Goal: Task Accomplishment & Management: Manage account settings

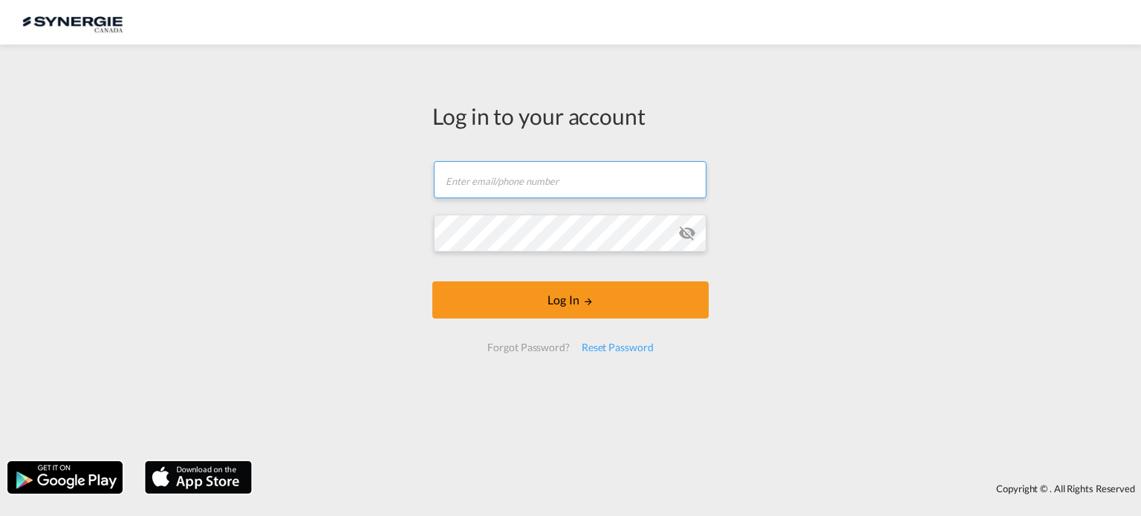
click at [575, 187] on input "text" at bounding box center [570, 179] width 273 height 37
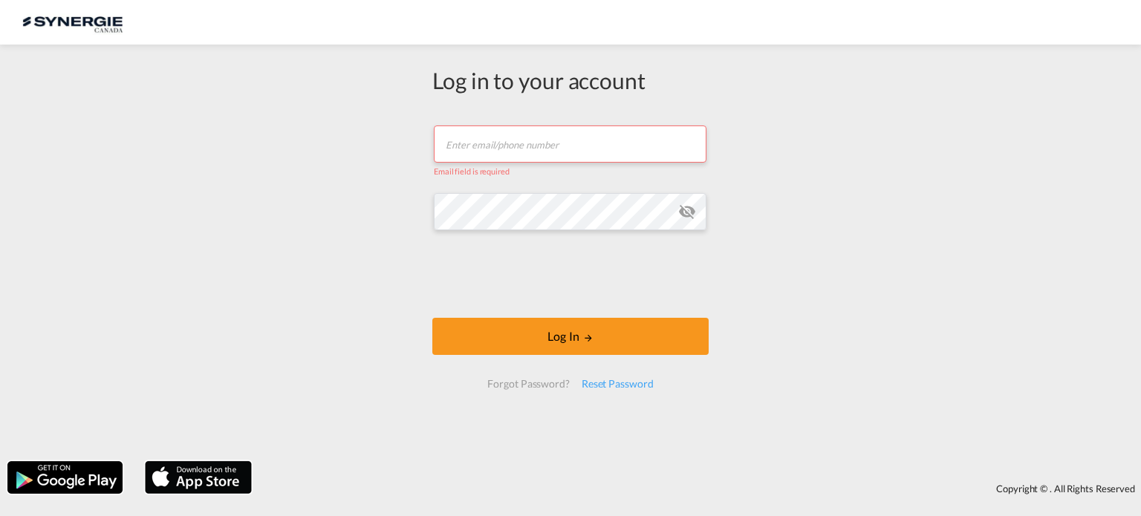
click at [557, 150] on input "text" at bounding box center [570, 144] width 273 height 37
type input "[EMAIL_ADDRESS][DOMAIN_NAME]"
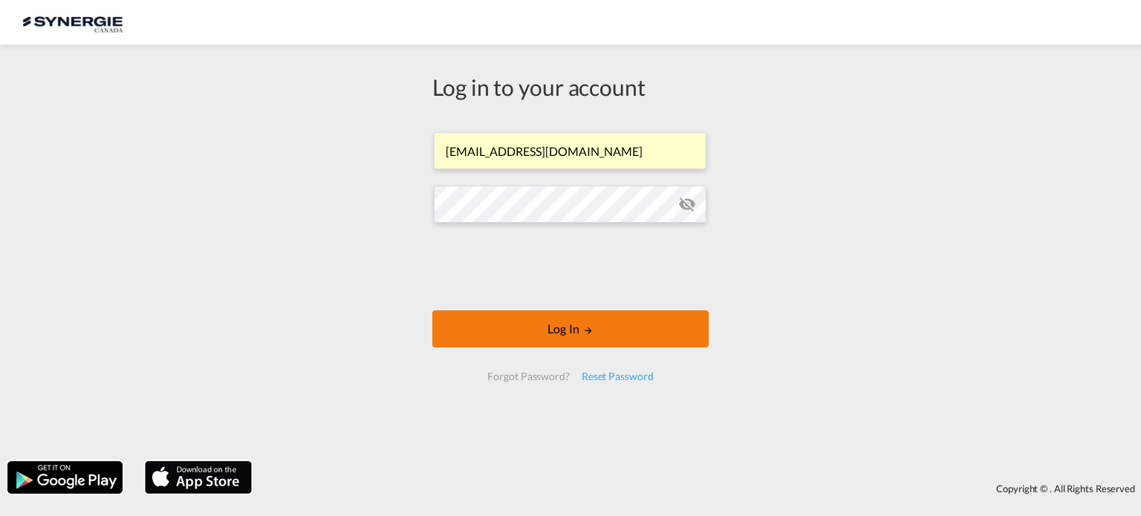
click at [553, 334] on button "Log In" at bounding box center [571, 329] width 276 height 37
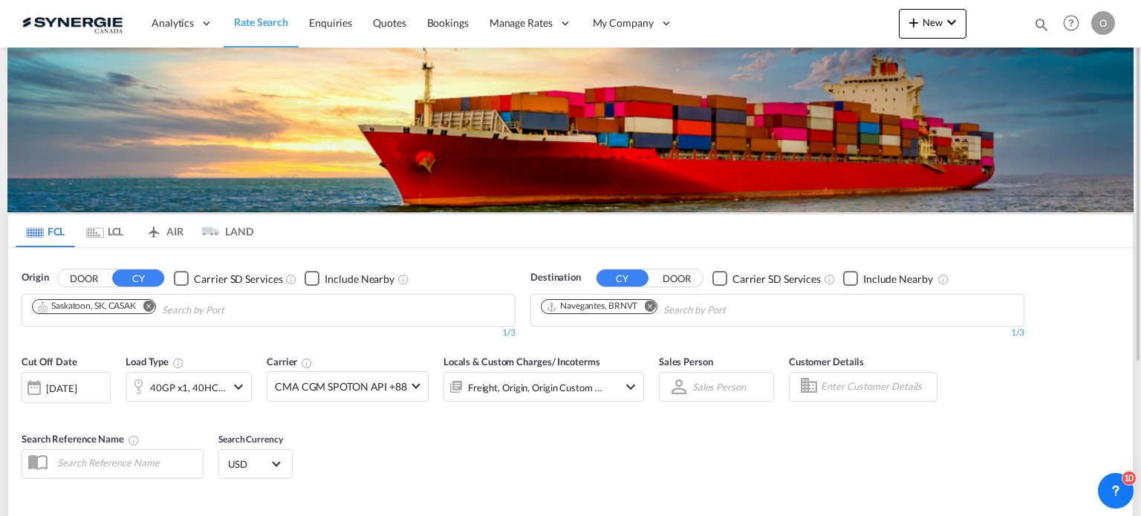
drag, startPoint x: 1037, startPoint y: 7, endPoint x: 1037, endPoint y: 14, distance: 7.5
click at [1037, 14] on div "Bookings Quotes Enquiries Help Resources Product Release O My Profile Logout" at bounding box center [1072, 23] width 94 height 46
click at [1037, 28] on md-icon "icon-magnify" at bounding box center [1042, 24] width 16 height 16
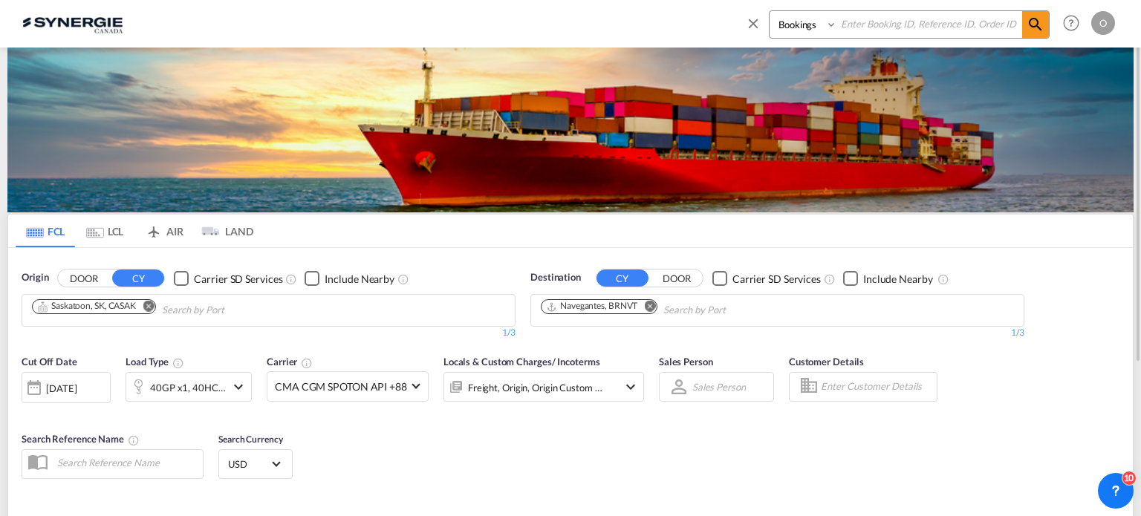
click at [793, 27] on select "Bookings Quotes Enquiries" at bounding box center [805, 24] width 71 height 27
select select "Quotes"
click at [770, 11] on select "Bookings Quotes Enquiries" at bounding box center [805, 24] width 71 height 27
click at [1034, 16] on md-icon "icon-magnify" at bounding box center [1036, 25] width 18 height 18
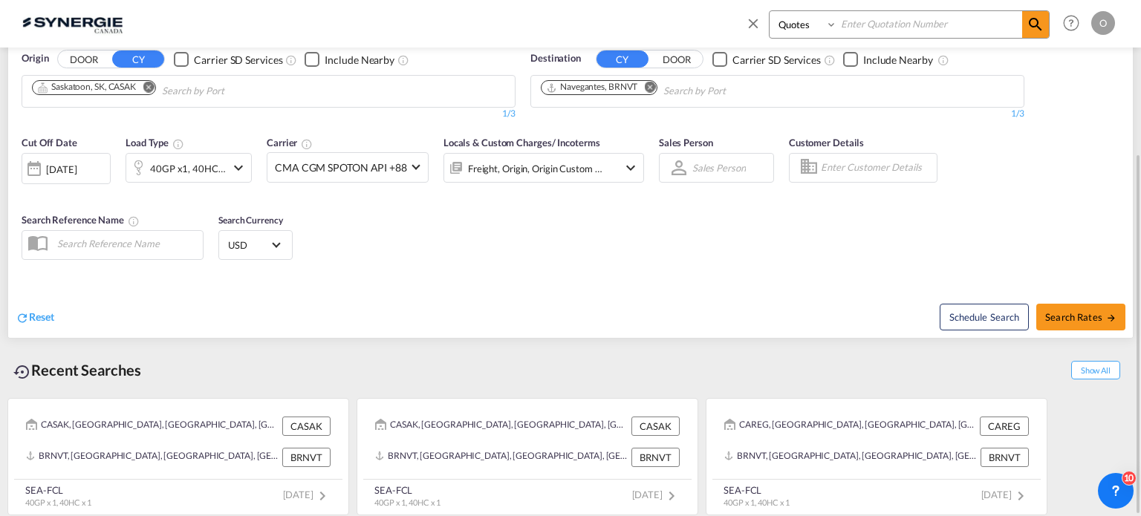
click at [809, 26] on select "Bookings Quotes Enquiries" at bounding box center [805, 24] width 71 height 27
click at [1073, 305] on button "Search Rates" at bounding box center [1081, 317] width 89 height 27
type input "CASAK to BRNVT / 4 Sep 2025"
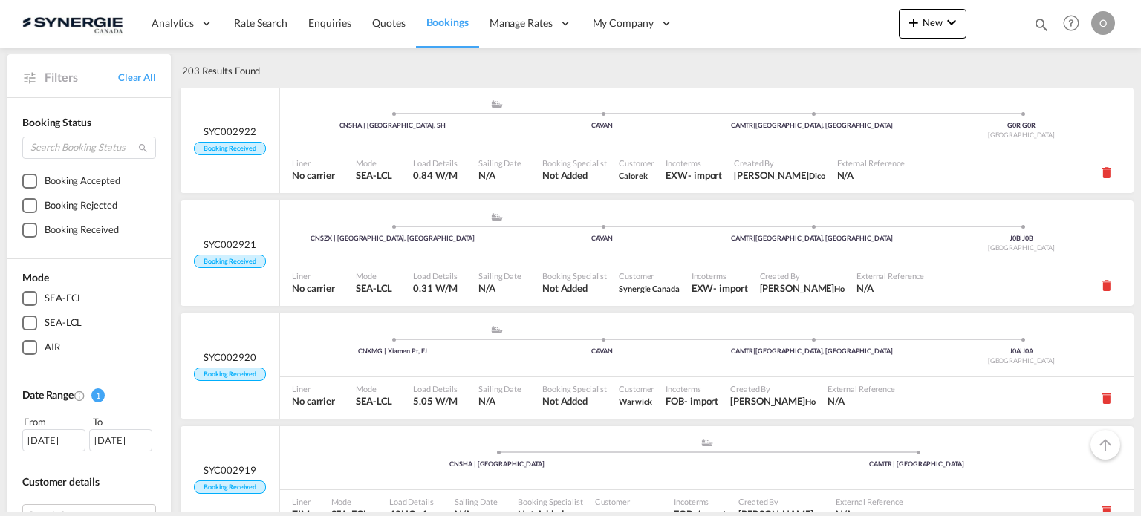
scroll to position [52, 0]
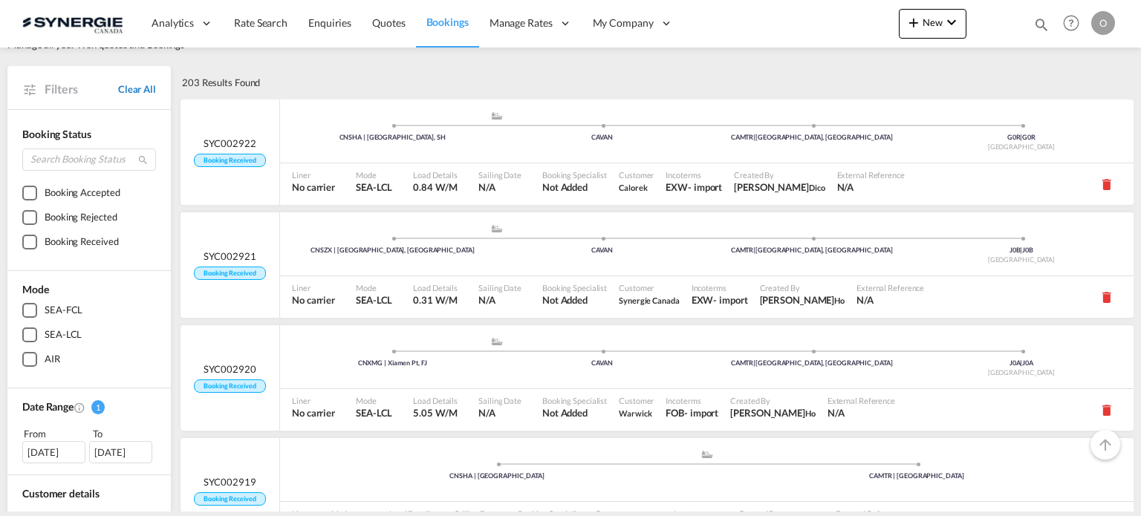
click at [122, 94] on link "Clear All" at bounding box center [137, 88] width 38 height 13
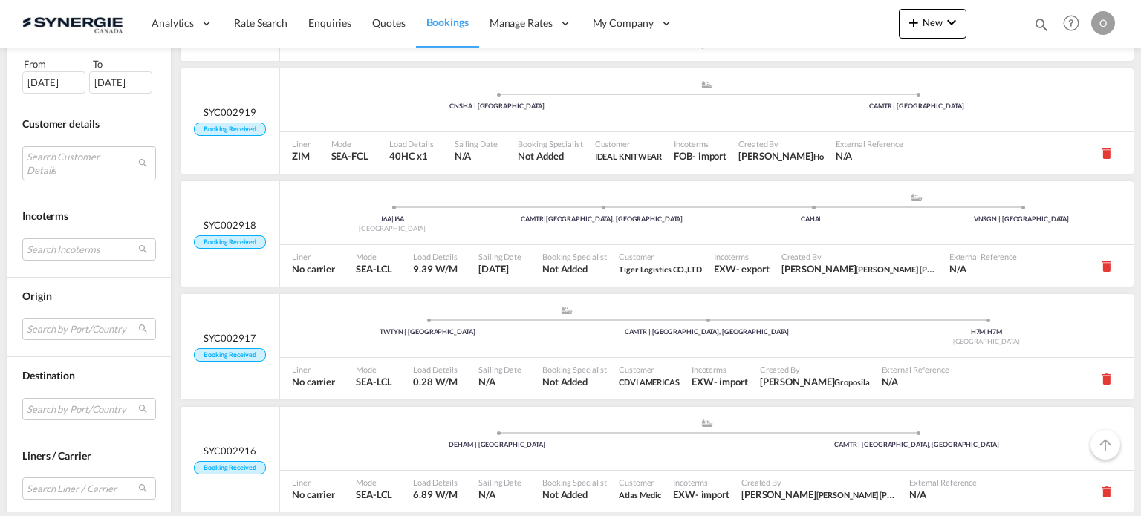
scroll to position [380, 0]
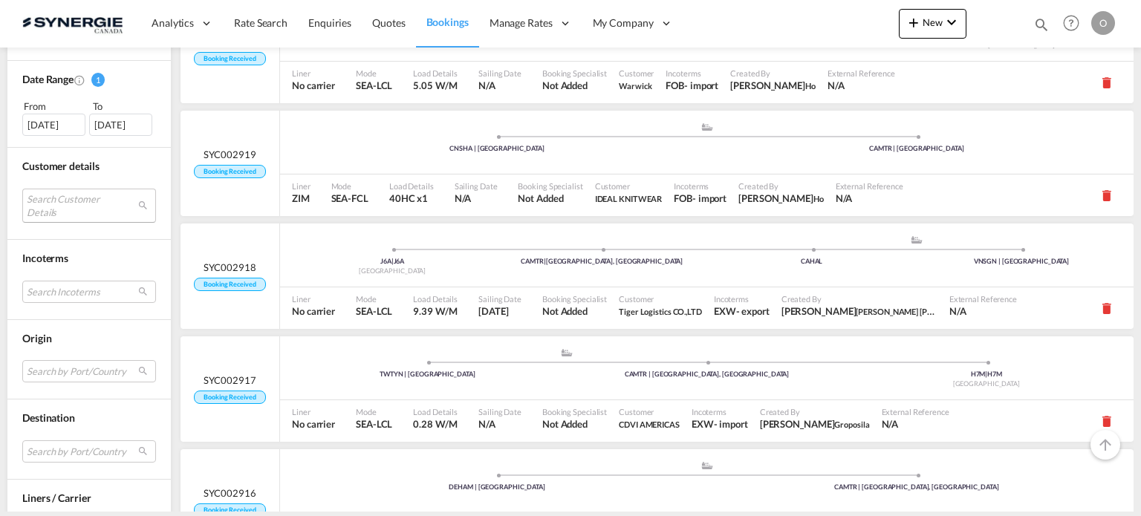
click at [74, 197] on md-select "Search Customer Details user name user adam lenetsky adamlenetsky@allenbearings…" at bounding box center [89, 206] width 134 height 34
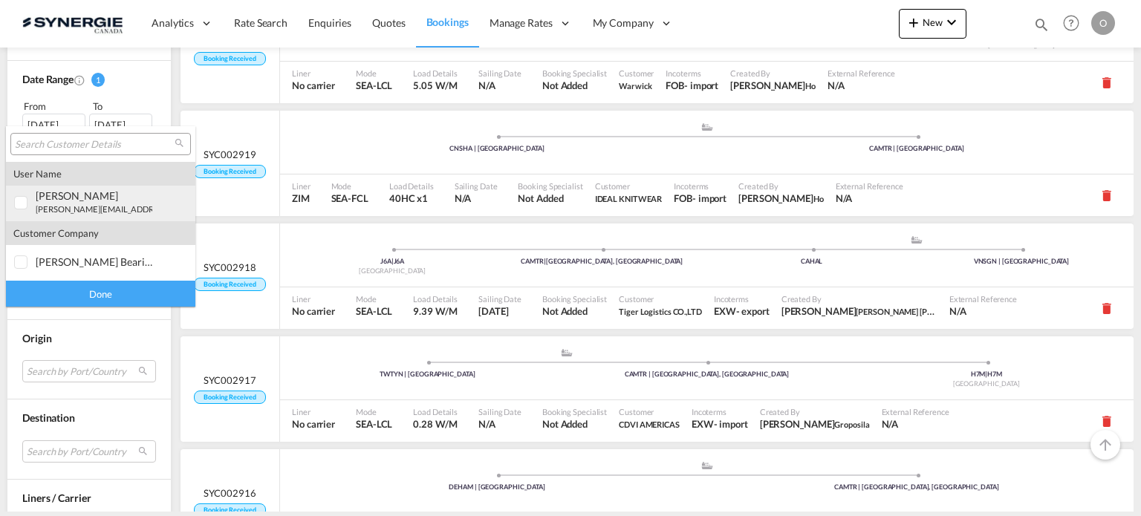
type md-option "[object Object]"
click at [42, 143] on input "search" at bounding box center [95, 144] width 160 height 13
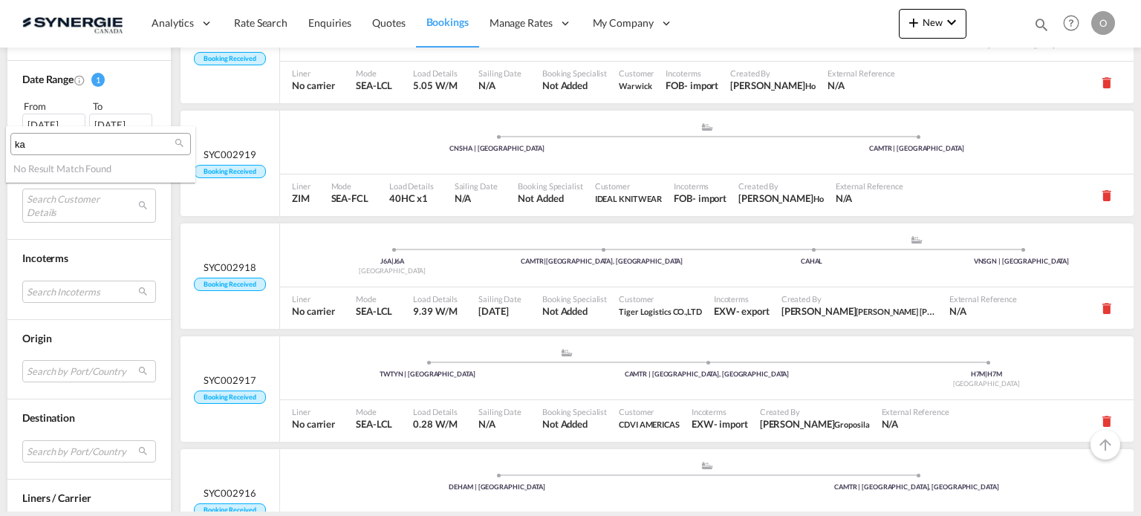
type input "k"
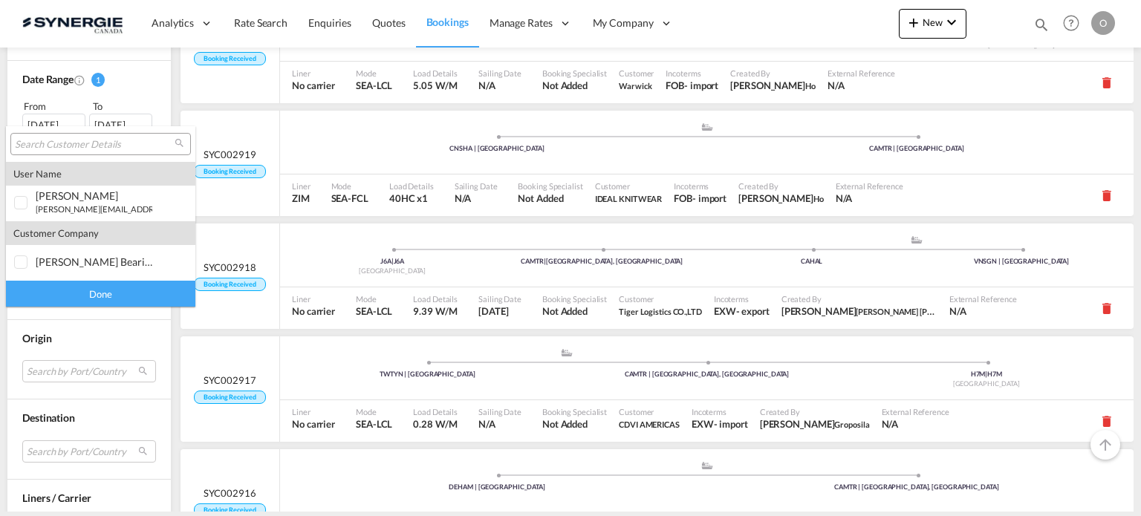
click at [129, 94] on md-backdrop at bounding box center [570, 258] width 1141 height 516
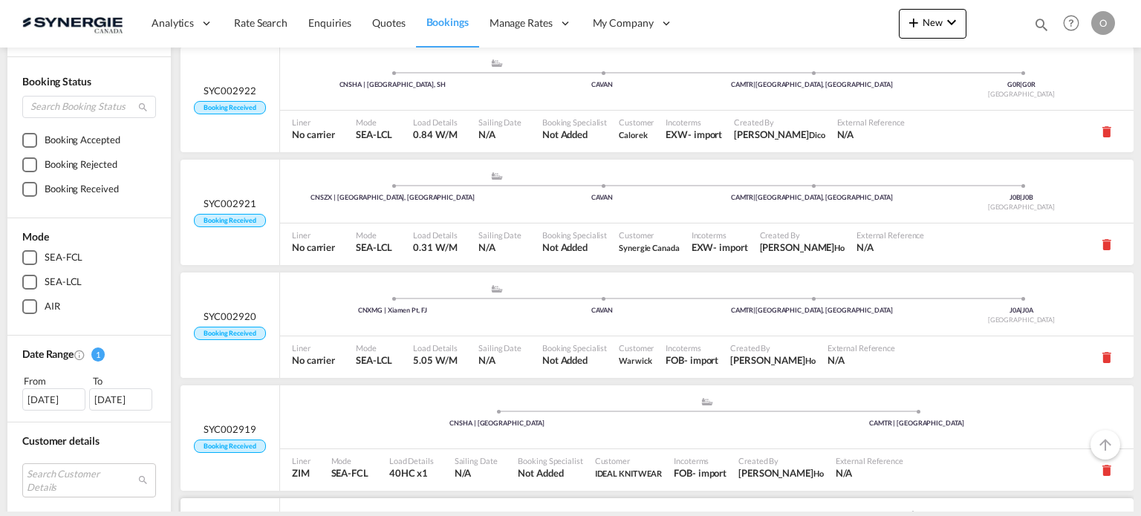
scroll to position [8, 0]
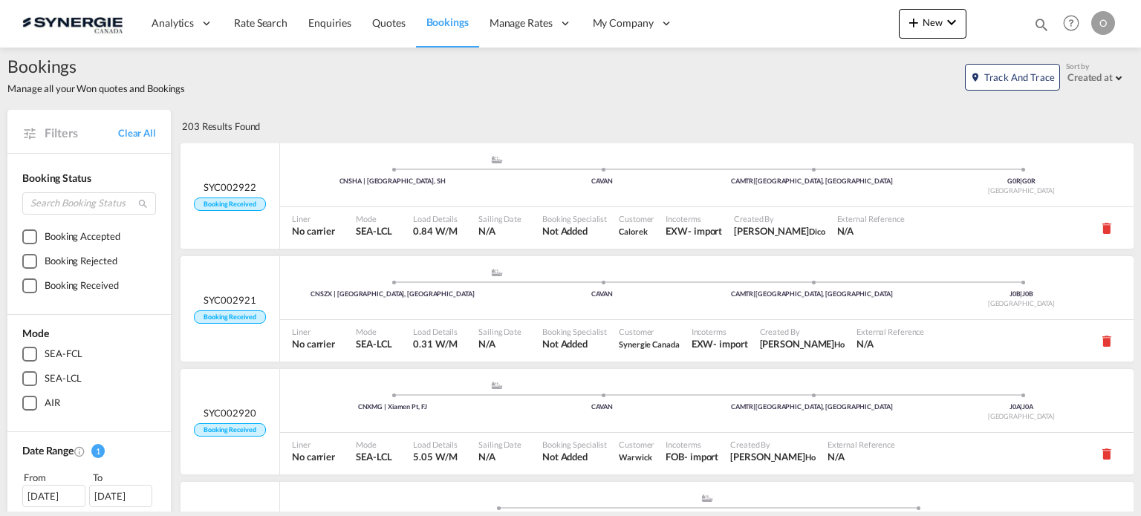
click at [56, 354] on div "SEA-FCL" at bounding box center [64, 354] width 38 height 15
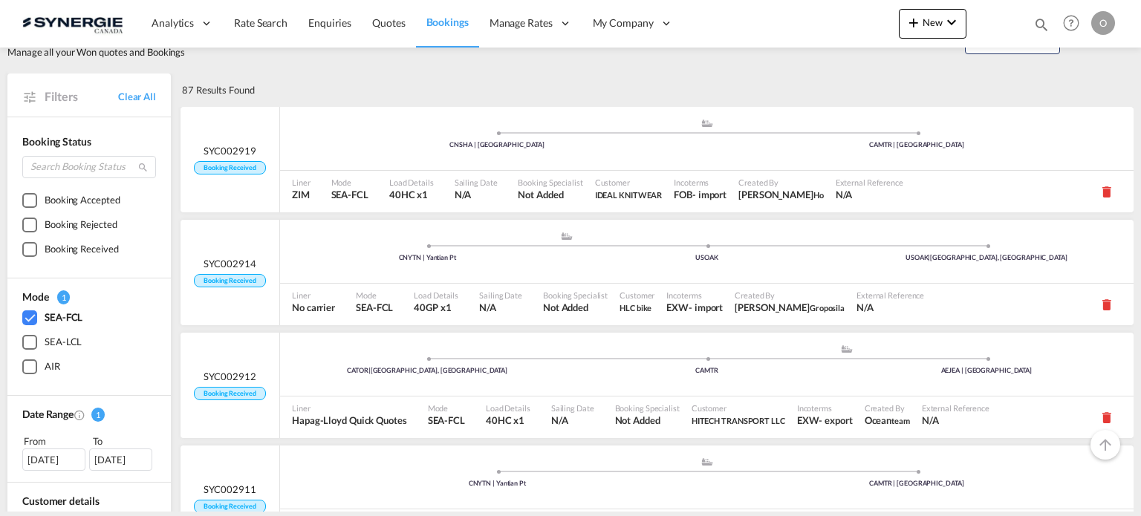
scroll to position [0, 0]
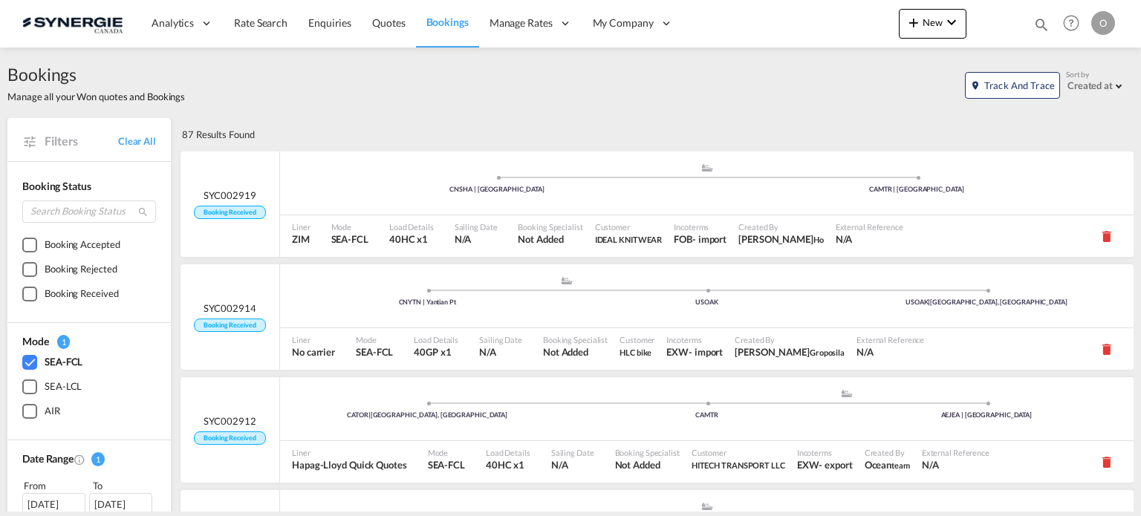
click at [72, 143] on span "Filters" at bounding box center [82, 141] width 74 height 16
click at [37, 138] on div "Filters Clear All" at bounding box center [88, 139] width 163 height 42
click at [31, 137] on md-icon at bounding box center [29, 142] width 15 height 15
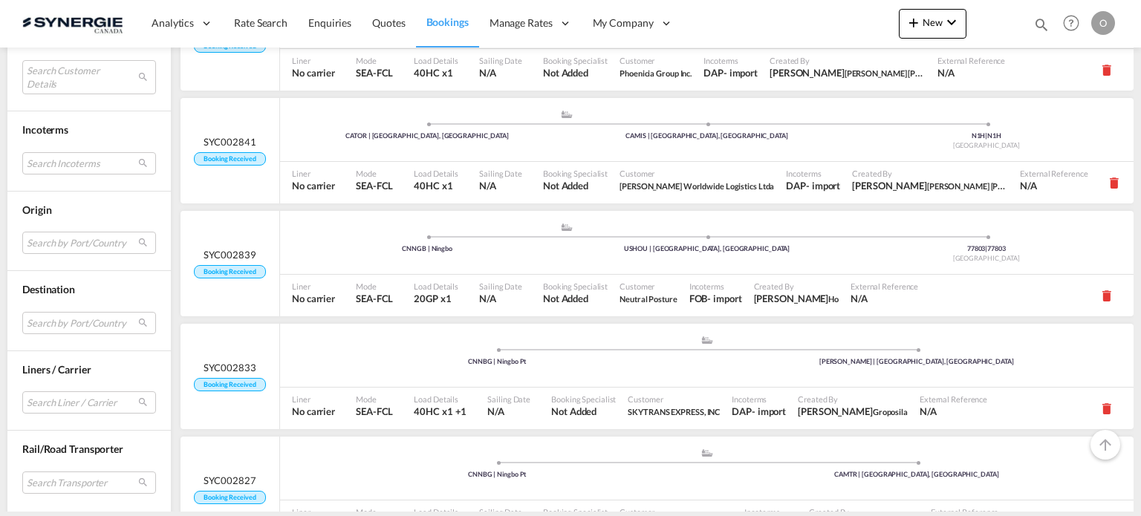
scroll to position [3668, 0]
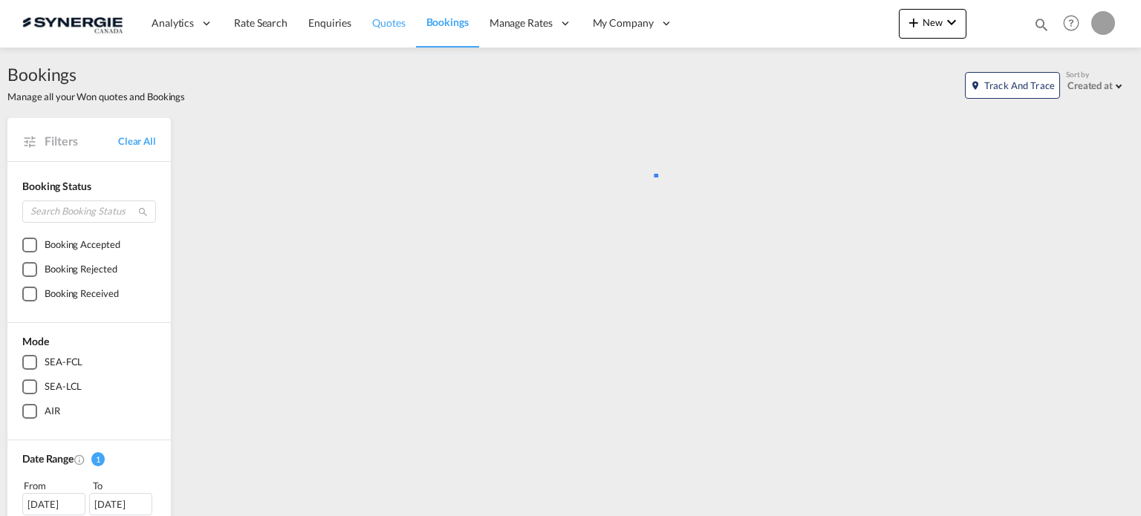
click at [401, 24] on span "Quotes" at bounding box center [388, 22] width 33 height 13
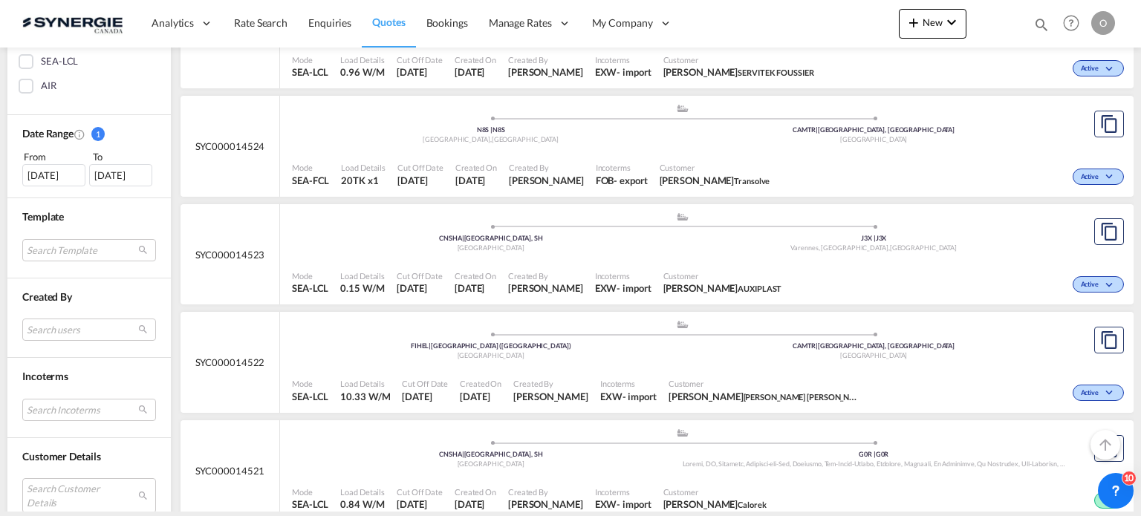
scroll to position [372, 0]
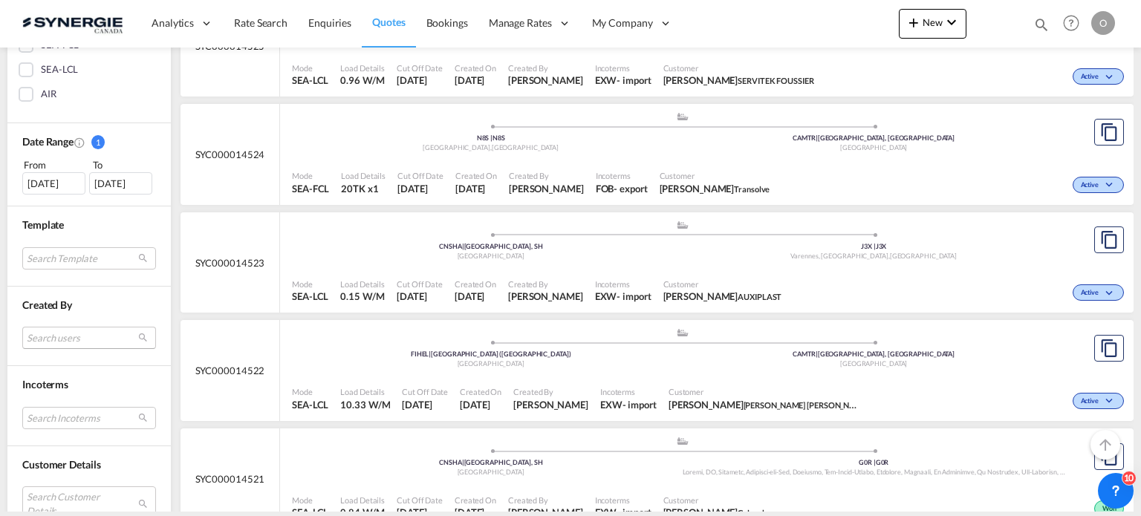
click at [136, 327] on md-select "Search users sugan T sugantha.rajan@freightfy.com raquel Jimenez raquel.jimenez…" at bounding box center [89, 338] width 134 height 22
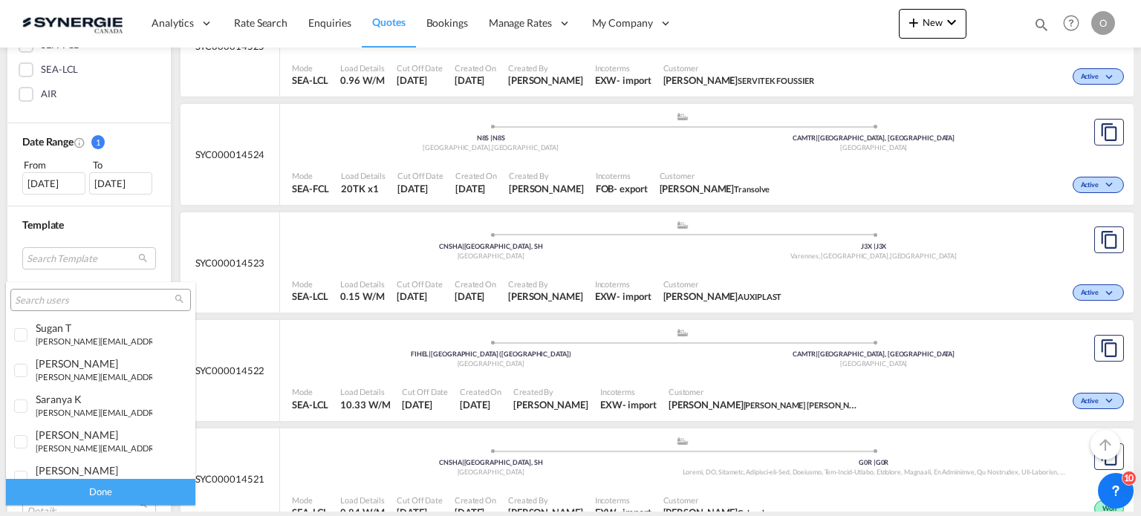
type md-option "[object Object]"
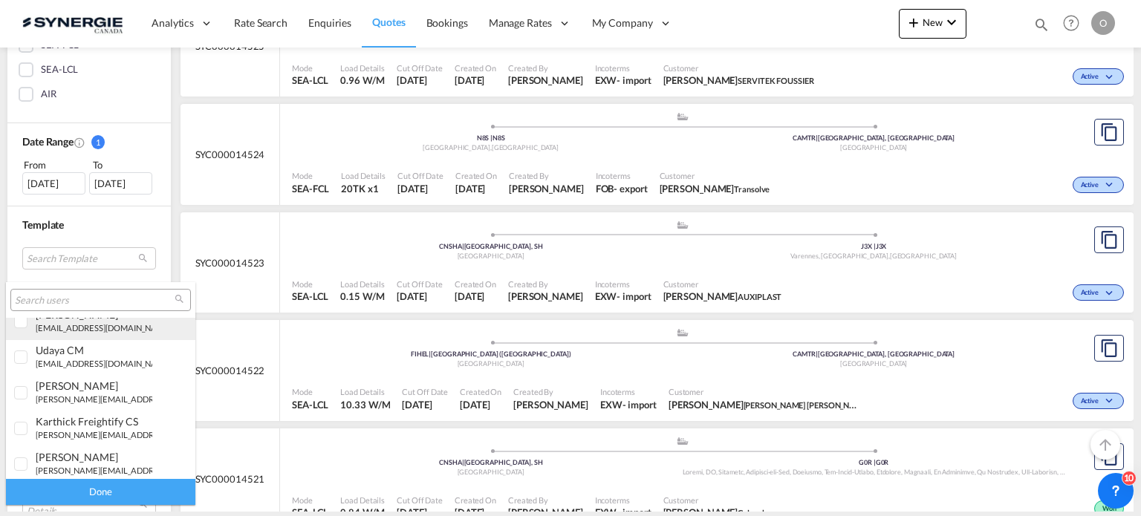
type md-option "[object Object]"
click at [66, 297] on input "search" at bounding box center [95, 300] width 160 height 13
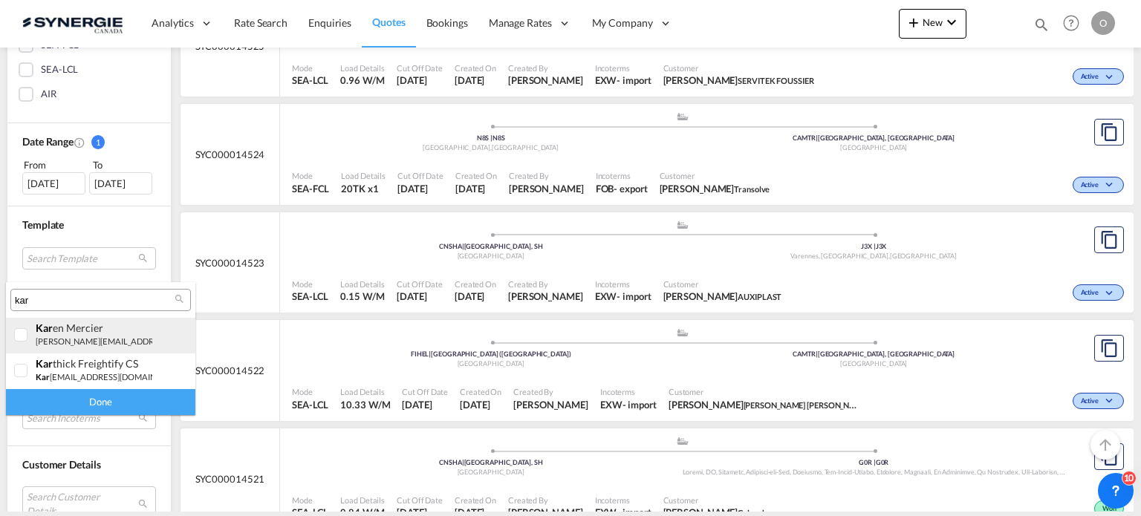
type input "kar"
click at [79, 341] on small "k.mercier@gosynergie.com" at bounding box center [136, 342] width 201 height 10
click at [93, 409] on div "Done" at bounding box center [101, 402] width 190 height 26
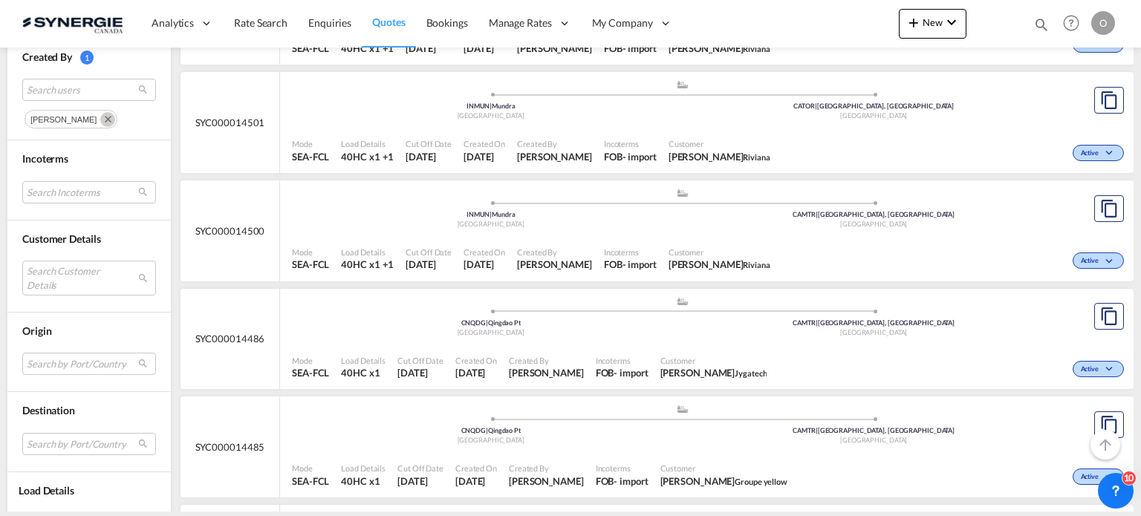
scroll to position [619, 0]
click at [1034, 27] on md-icon "icon-magnify" at bounding box center [1042, 24] width 16 height 16
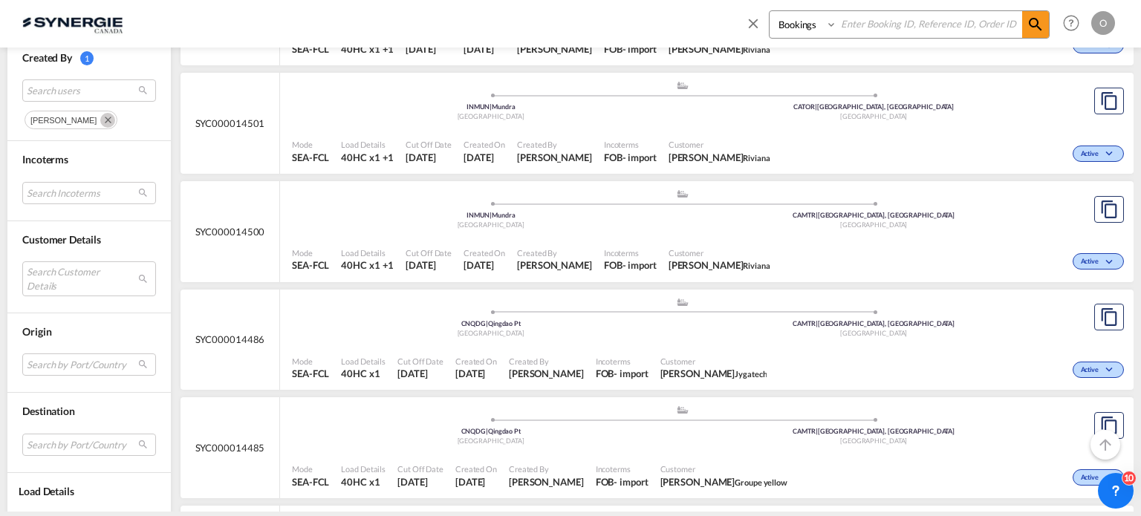
drag, startPoint x: 797, startPoint y: 27, endPoint x: 797, endPoint y: 35, distance: 7.5
click at [797, 27] on select "Bookings Quotes Enquiries" at bounding box center [805, 24] width 71 height 27
select select "Quotes"
click at [770, 11] on select "Bookings Quotes Enquiries" at bounding box center [805, 24] width 71 height 27
click at [868, 31] on input at bounding box center [930, 24] width 185 height 26
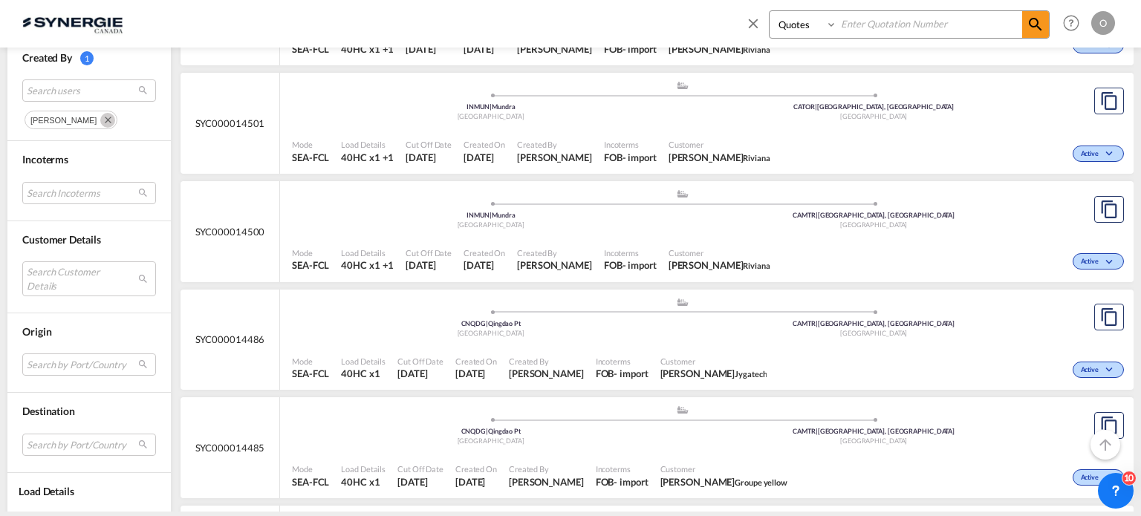
paste input "SYC000014465"
type input "SYC000014465"
click at [1037, 25] on md-icon "icon-magnify" at bounding box center [1036, 25] width 18 height 18
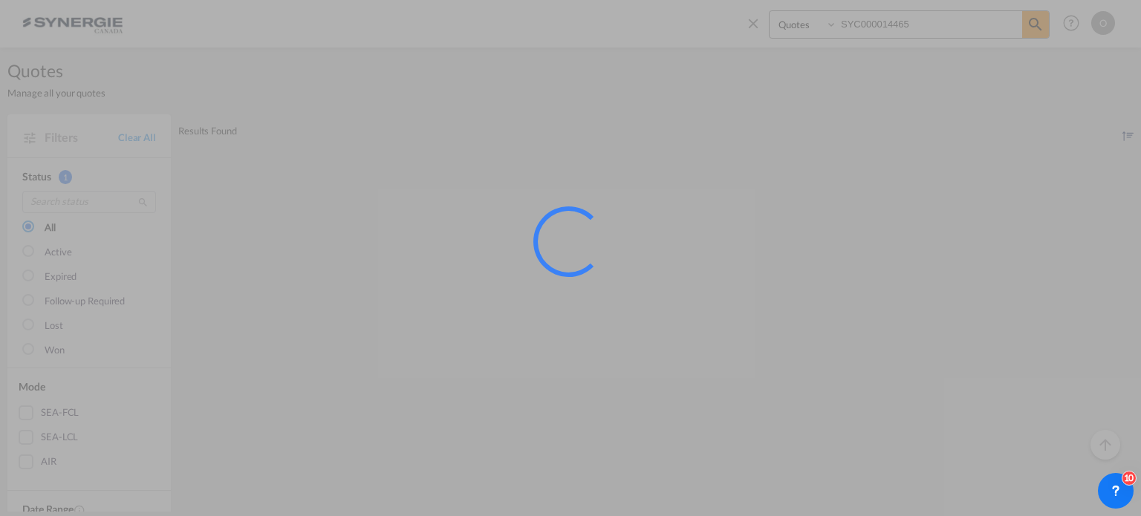
scroll to position [0, 0]
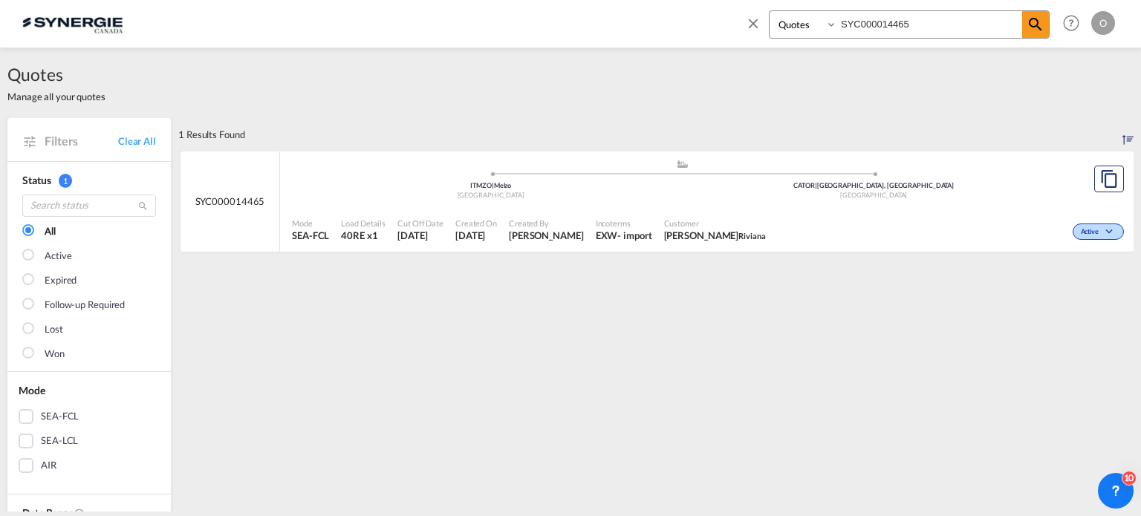
click at [616, 219] on span "Incoterms" at bounding box center [624, 223] width 56 height 11
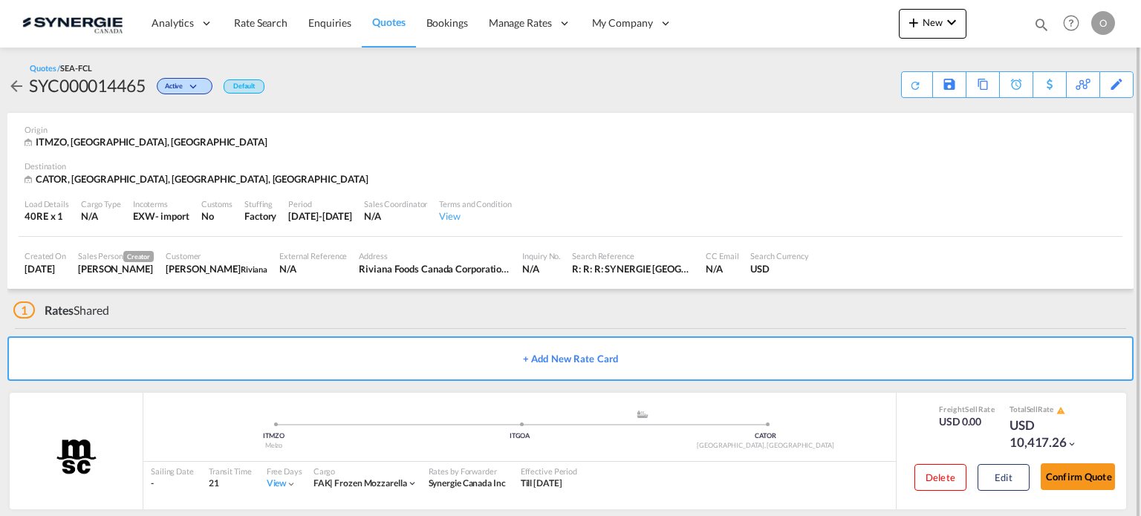
scroll to position [18, 0]
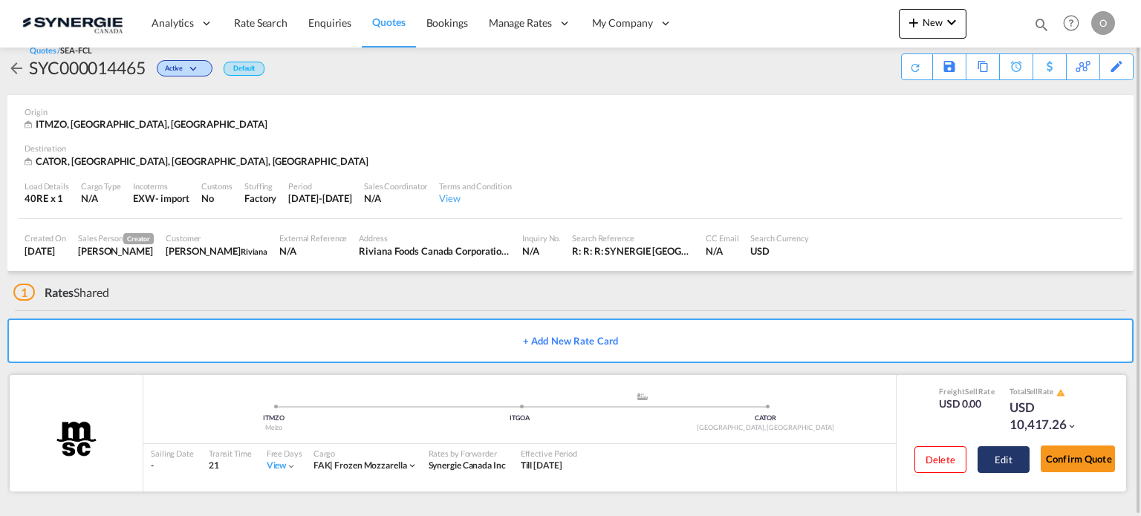
click at [996, 458] on button "Edit" at bounding box center [1004, 460] width 52 height 27
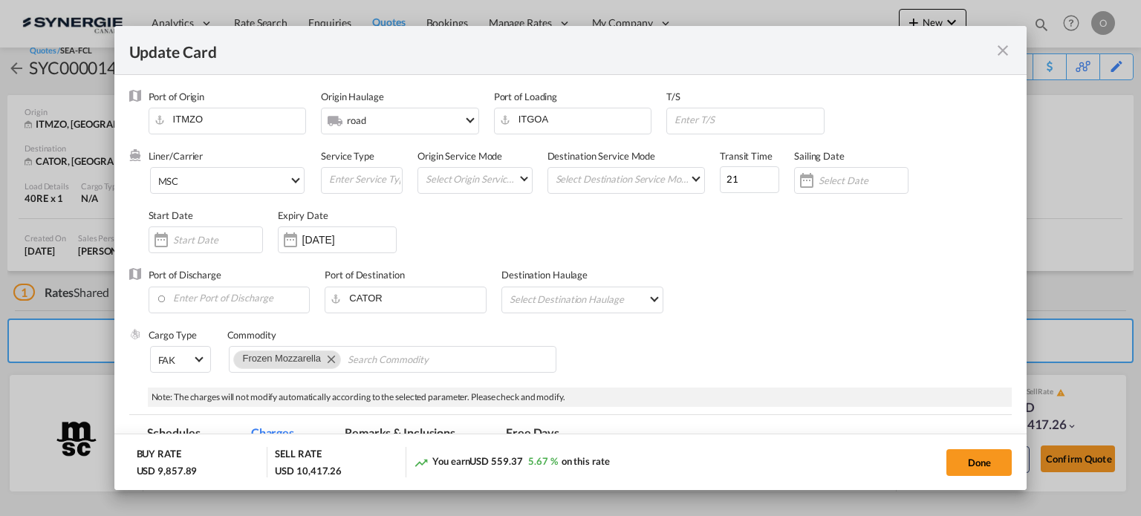
select select "per container"
select select "per B/L"
select select "per day"
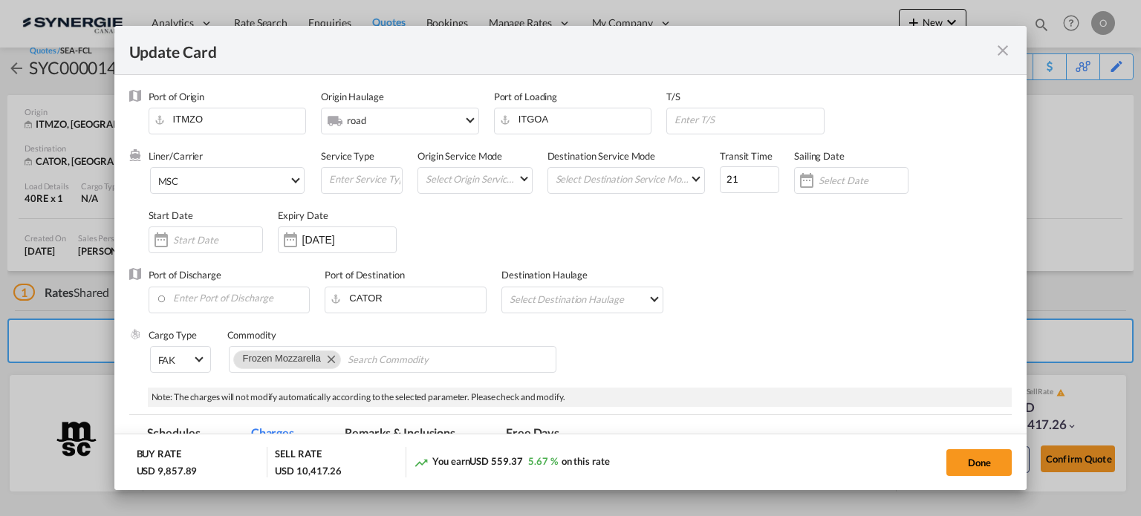
select select "per container"
select select "per B/L"
select select "per day"
select select "per hour"
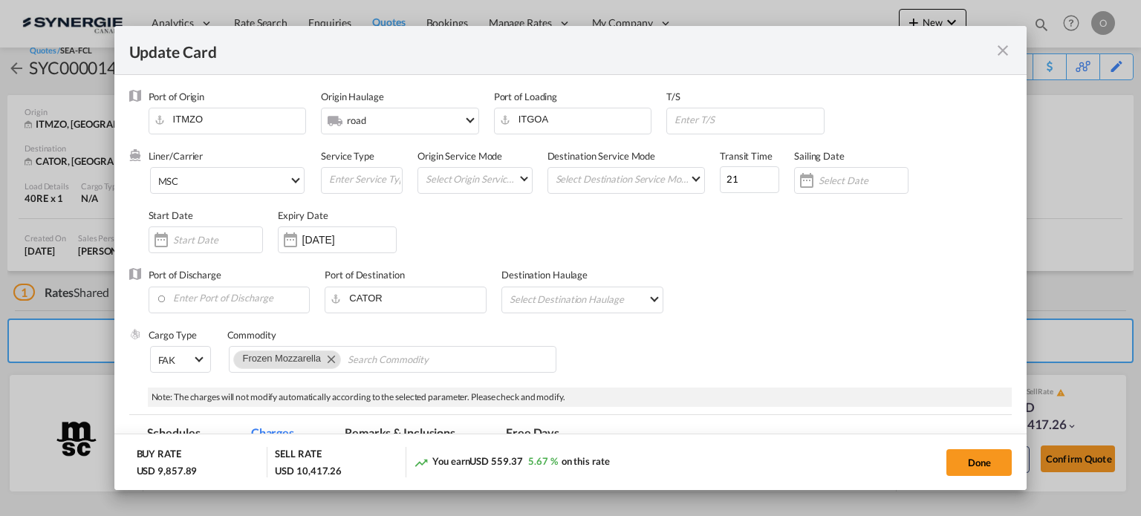
select select "per day"
select select "per container"
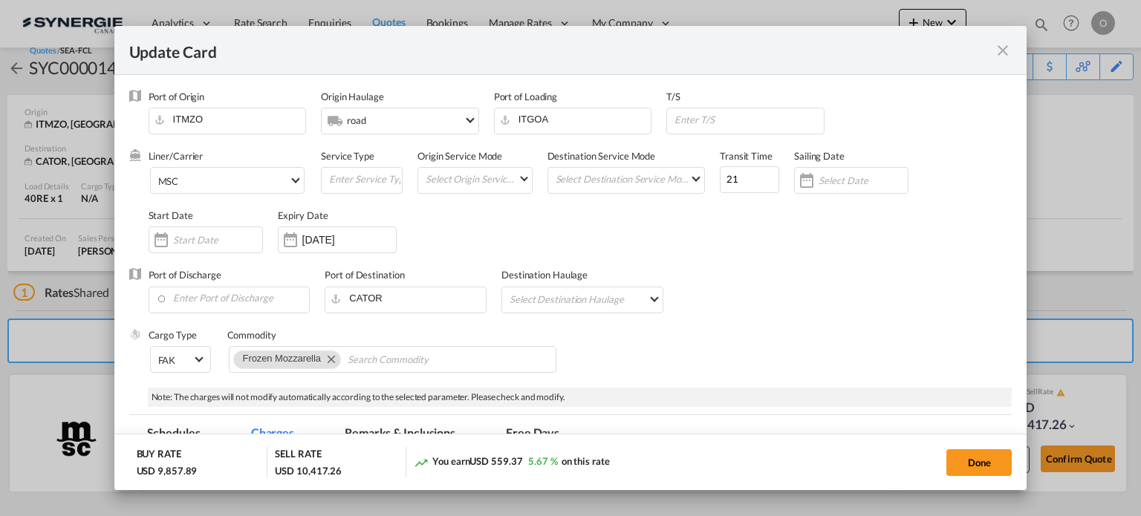
select select "per container"
select select "per B/L"
select select "per shipment"
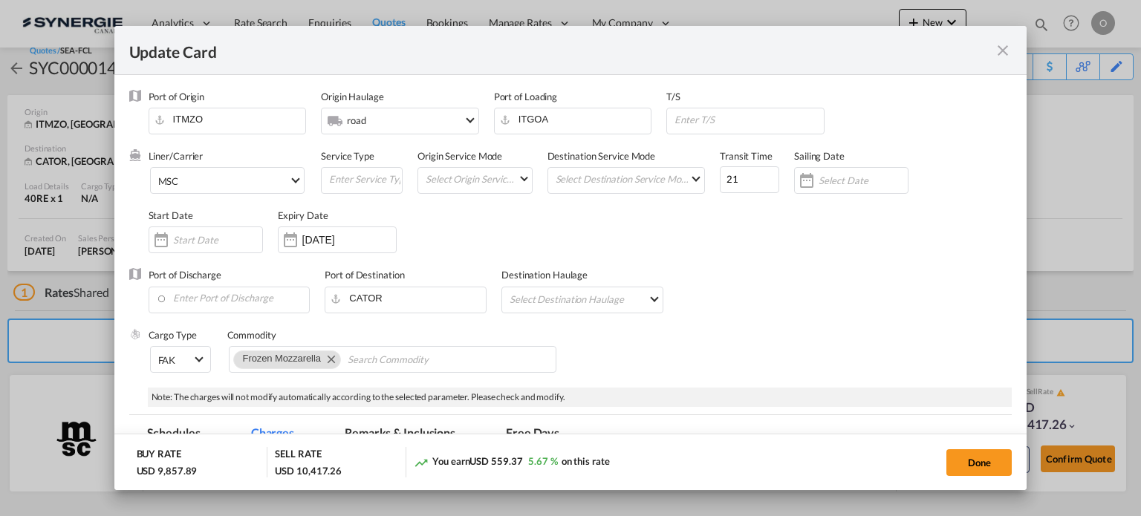
select select "per shipment"
select select "per container"
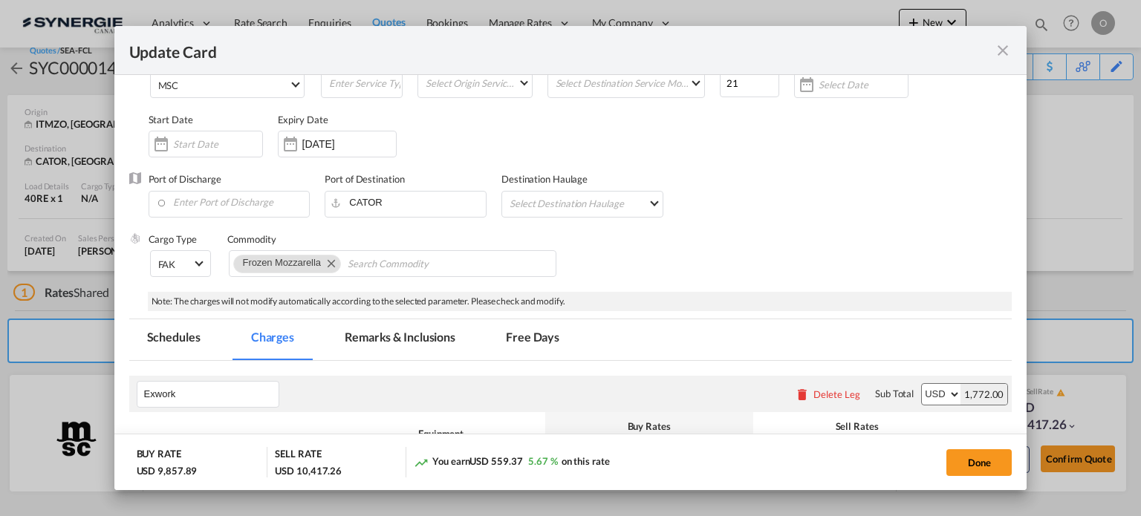
scroll to position [123, 0]
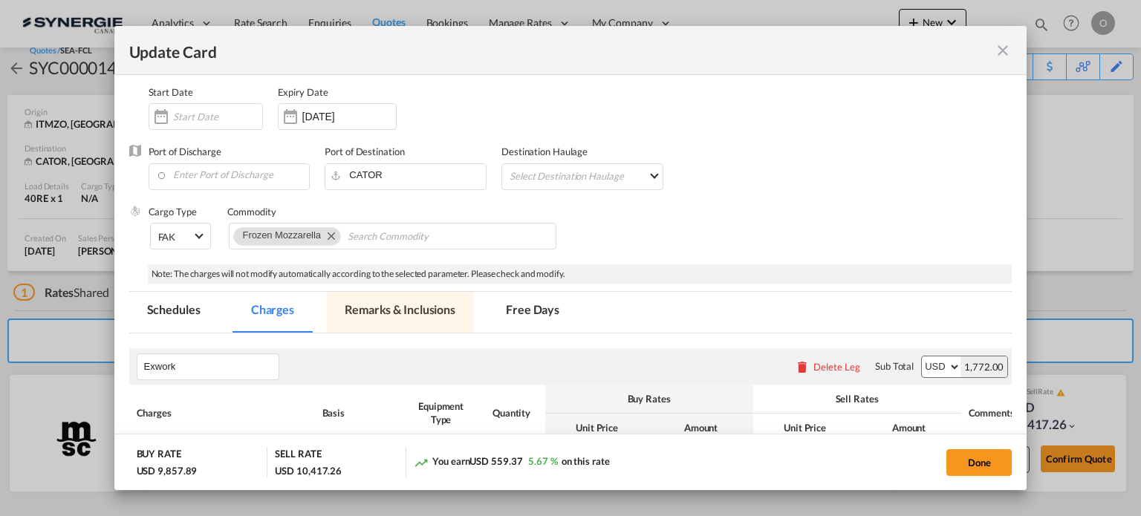
click at [402, 319] on md-tab-item "Remarks & Inclusions" at bounding box center [400, 312] width 146 height 41
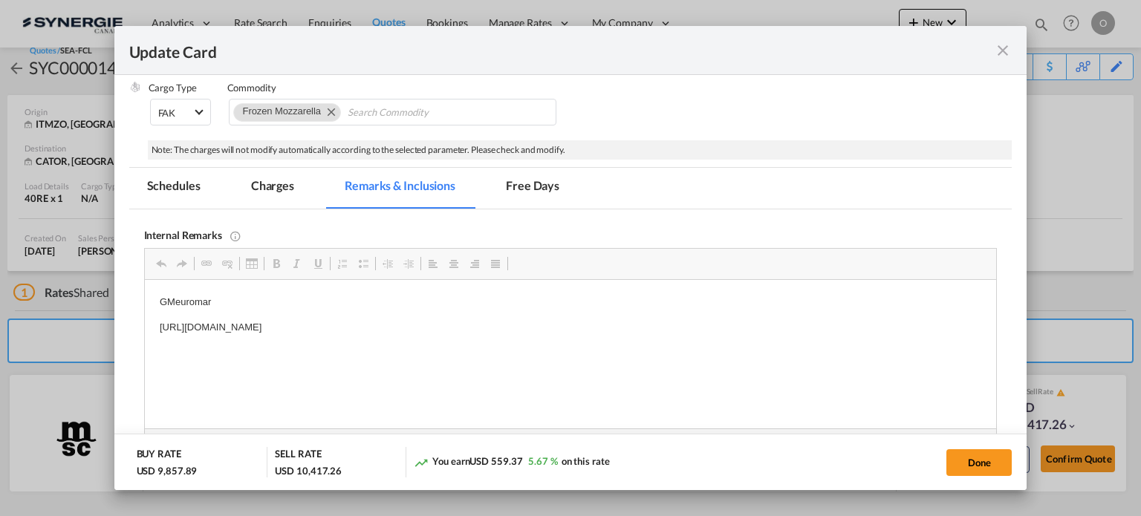
scroll to position [0, 0]
drag, startPoint x: 156, startPoint y: 326, endPoint x: 557, endPoint y: 332, distance: 400.6
drag, startPoint x: 575, startPoint y: 357, endPoint x: 972, endPoint y: 404, distance: 399.6
click at [576, 357] on span "Copy" at bounding box center [582, 359] width 46 height 22
copy p "[URL][DOMAIN_NAME]"
